Goal: Information Seeking & Learning: Learn about a topic

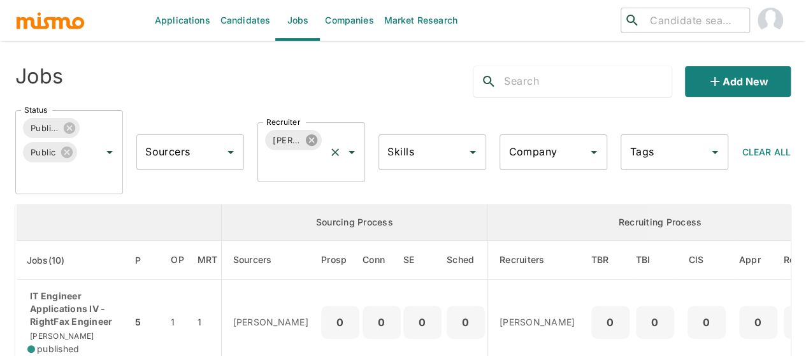
click at [310, 142] on icon at bounding box center [311, 139] width 11 height 11
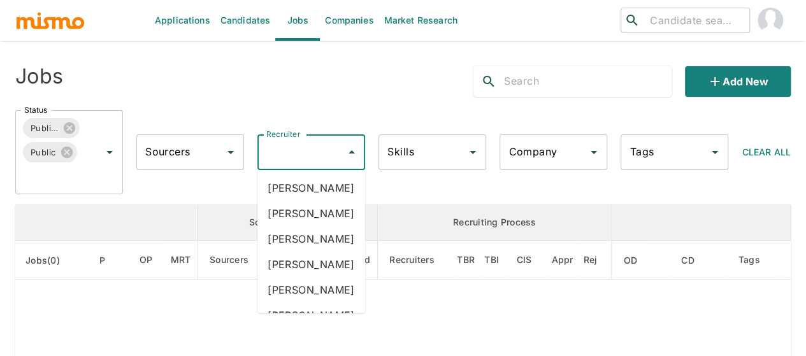
click at [291, 150] on div "Recruiter Recruiter" at bounding box center [311, 152] width 108 height 36
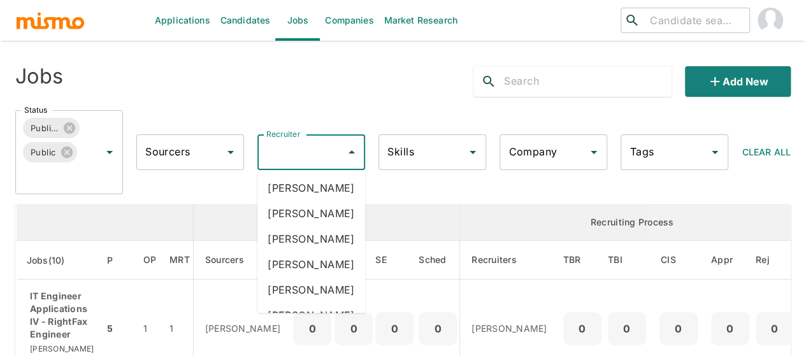
click at [291, 150] on input "Recruiter" at bounding box center [301, 152] width 77 height 24
type input "pao"
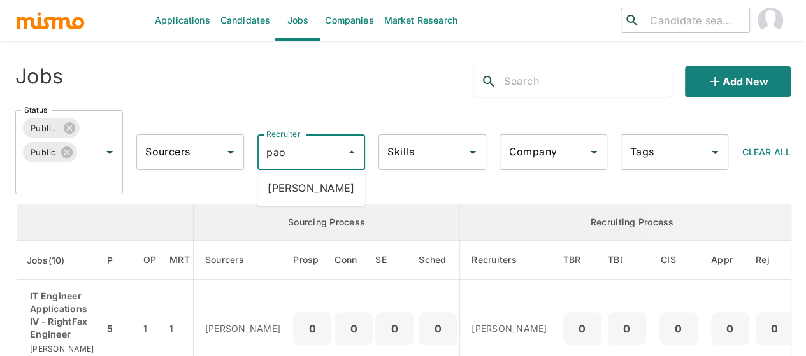
click at [294, 191] on li "[PERSON_NAME]" at bounding box center [311, 187] width 108 height 25
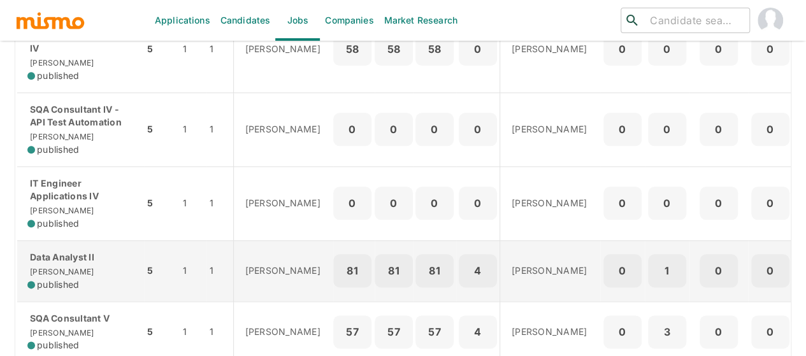
scroll to position [568, 0]
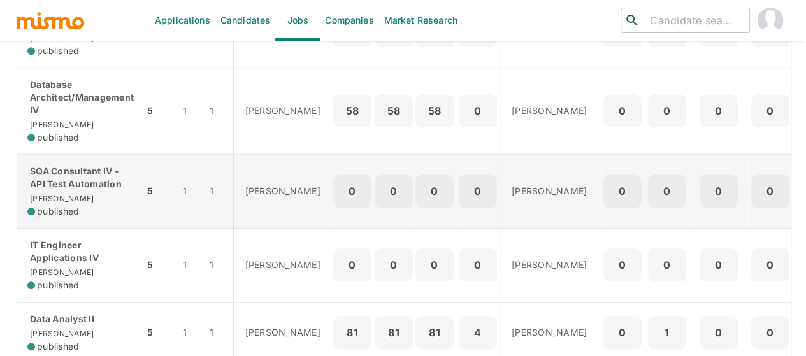
click at [82, 191] on p "SQA Consultant IV - API Test Automation" at bounding box center [80, 177] width 106 height 25
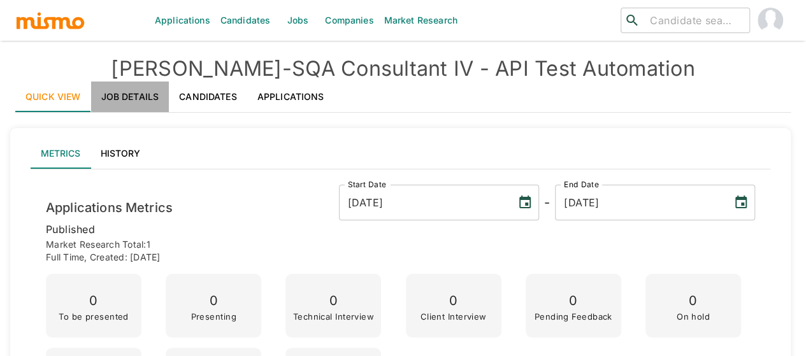
click at [129, 97] on link "Job Details" at bounding box center [130, 97] width 78 height 31
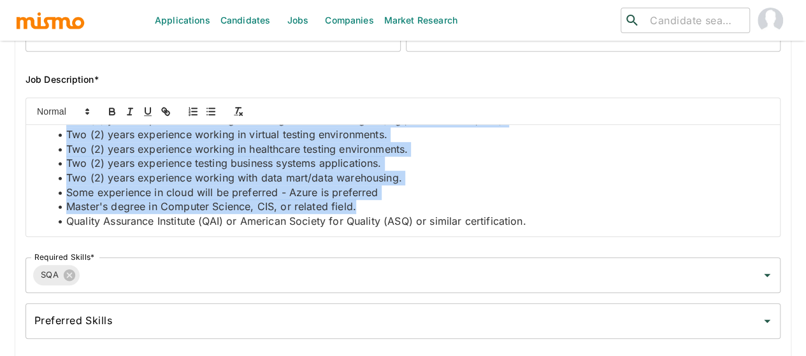
scroll to position [1206, 0]
drag, startPoint x: 38, startPoint y: 138, endPoint x: 408, endPoint y: 243, distance: 384.7
click at [408, 243] on div "Job Outside URL SQA Consultant IV - API Test Automation Job Outside URL Job Tit…" at bounding box center [397, 106] width 765 height 476
copy div "Job Summary This individual contributor is responsible for guiding and influenc…"
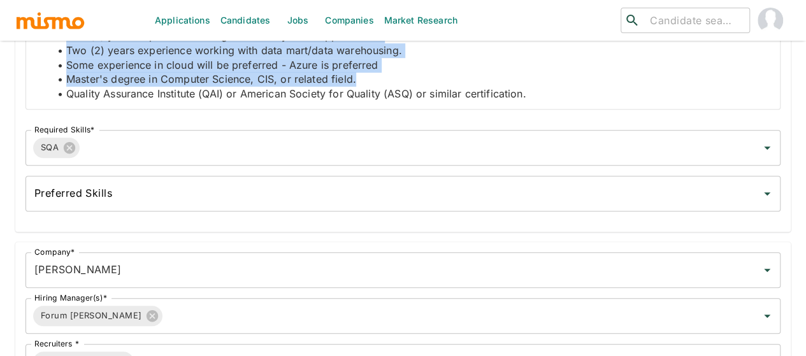
scroll to position [0, 0]
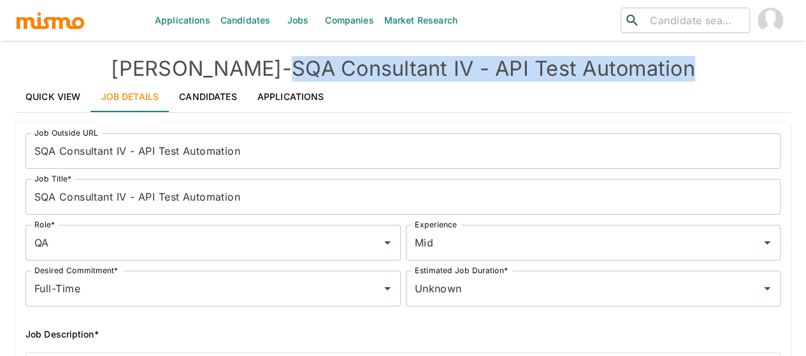
drag, startPoint x: 674, startPoint y: 61, endPoint x: 243, endPoint y: 45, distance: 430.4
click at [243, 45] on div "Applications Candidates Jobs Companies Market Research ​ ​ Kaiser - SQA Consult…" at bounding box center [402, 193] width 775 height 356
copy h4 "SQA Consultant IV - API Test Automation"
